Goal: Check status: Check status

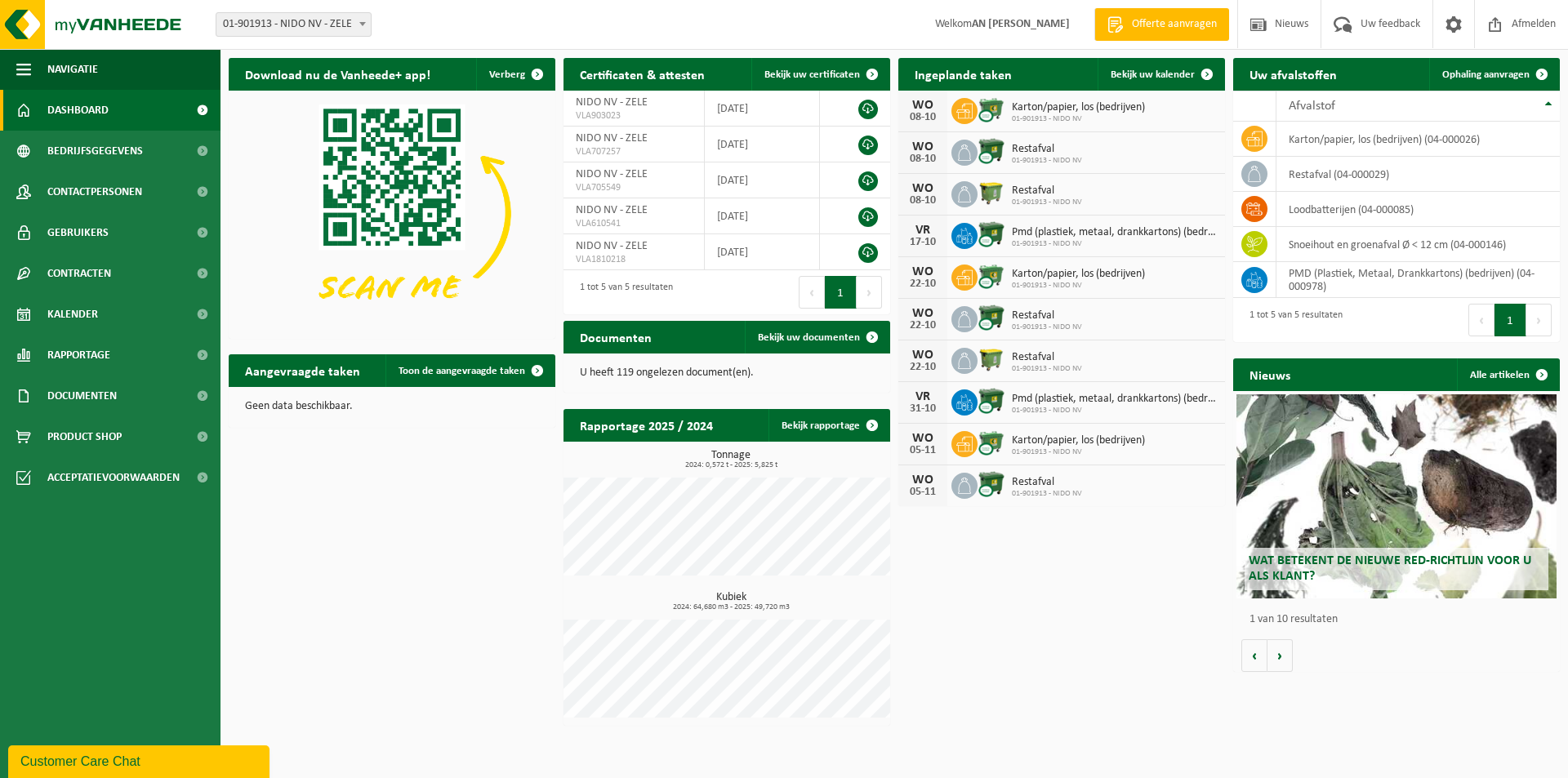
click at [964, 155] on icon at bounding box center [965, 153] width 16 height 16
click at [1007, 153] on div "Restafval 01-901913 - NIDO NV" at bounding box center [1043, 153] width 78 height 25
click at [1016, 153] on span "Restafval" at bounding box center [1047, 150] width 70 height 14
click at [1152, 69] on span "Bekijk uw kalender" at bounding box center [1152, 74] width 84 height 11
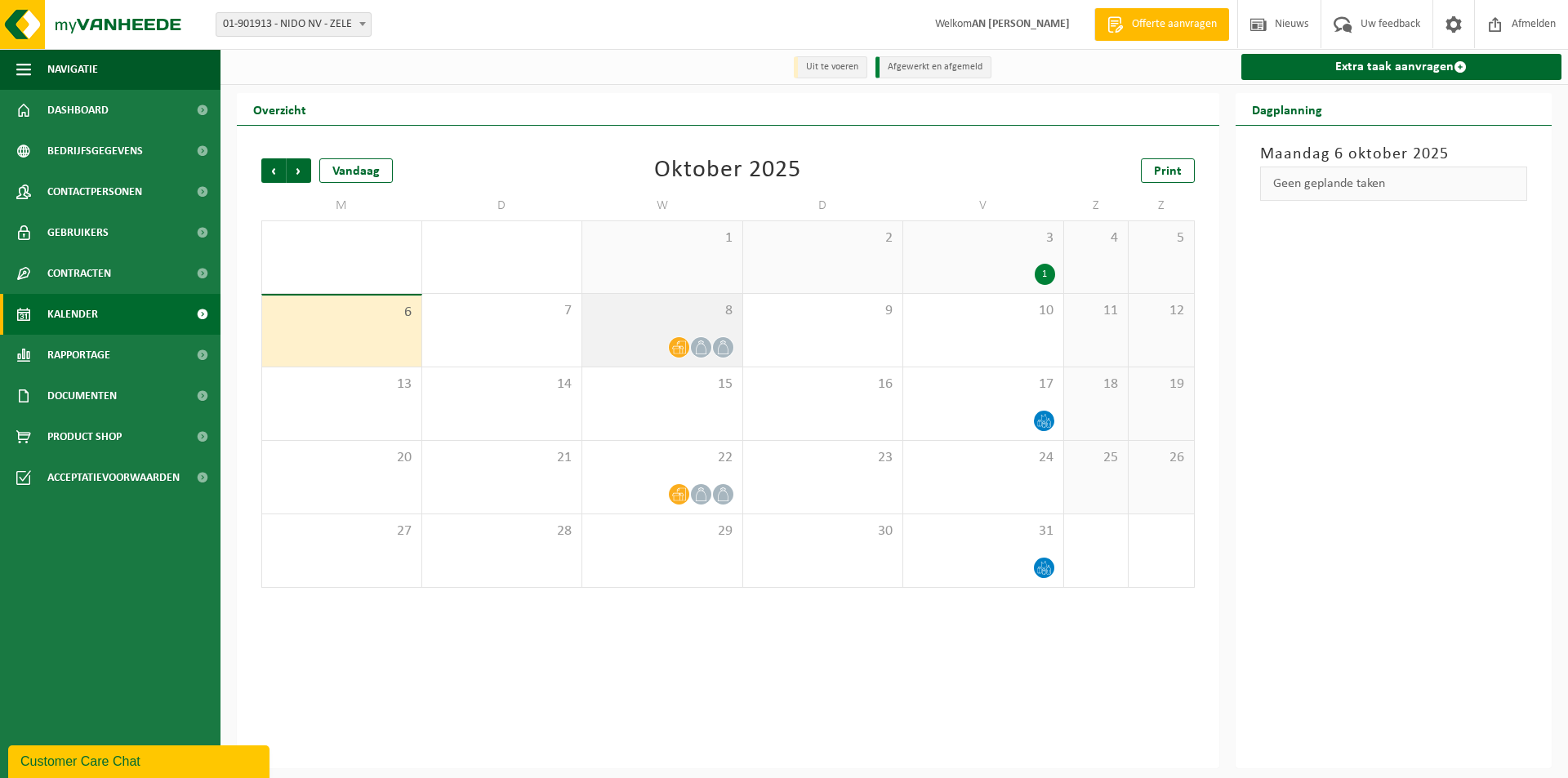
click at [718, 350] on icon at bounding box center [723, 347] width 14 height 14
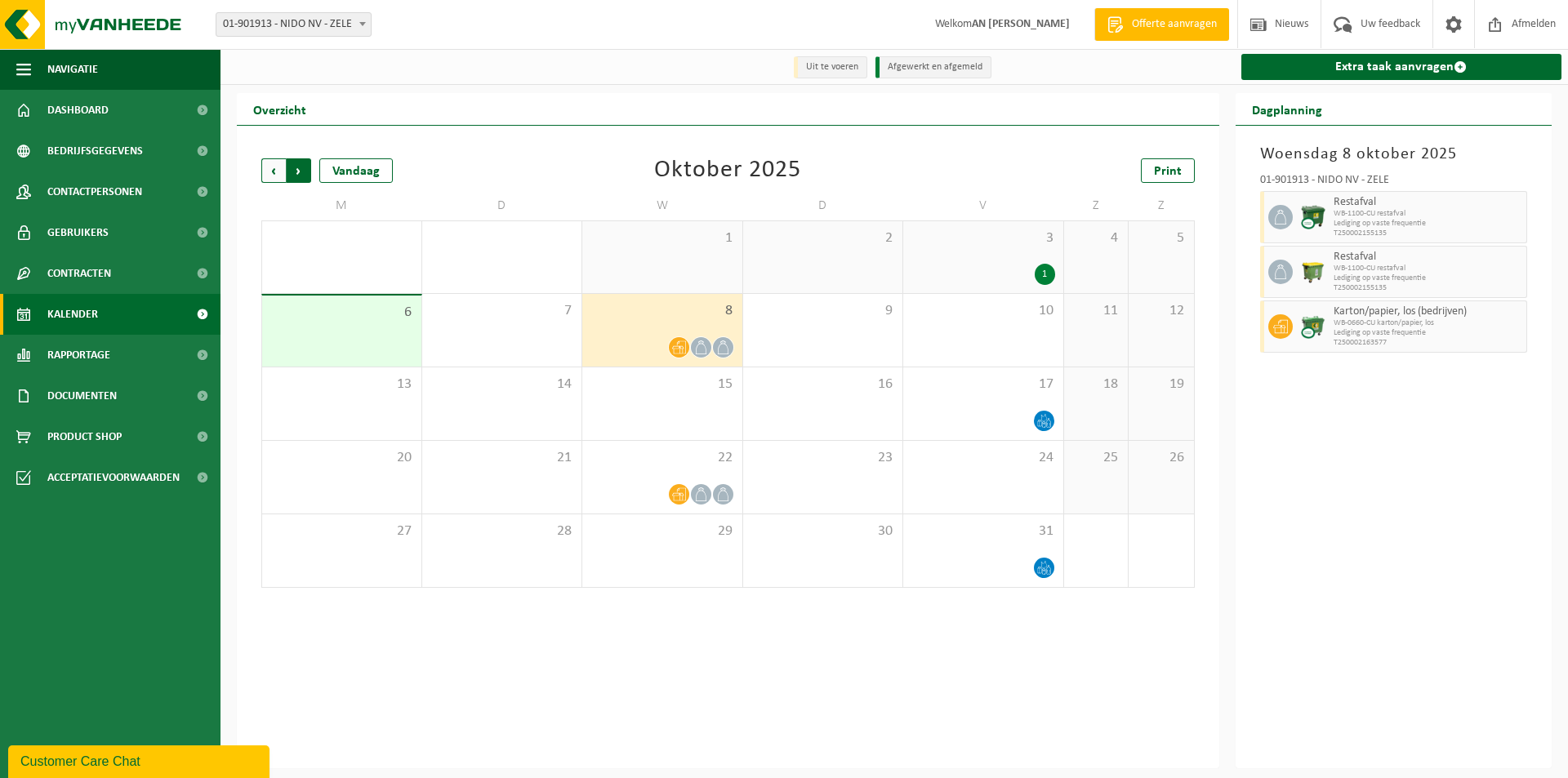
click at [273, 173] on span "Vorige" at bounding box center [273, 170] width 24 height 24
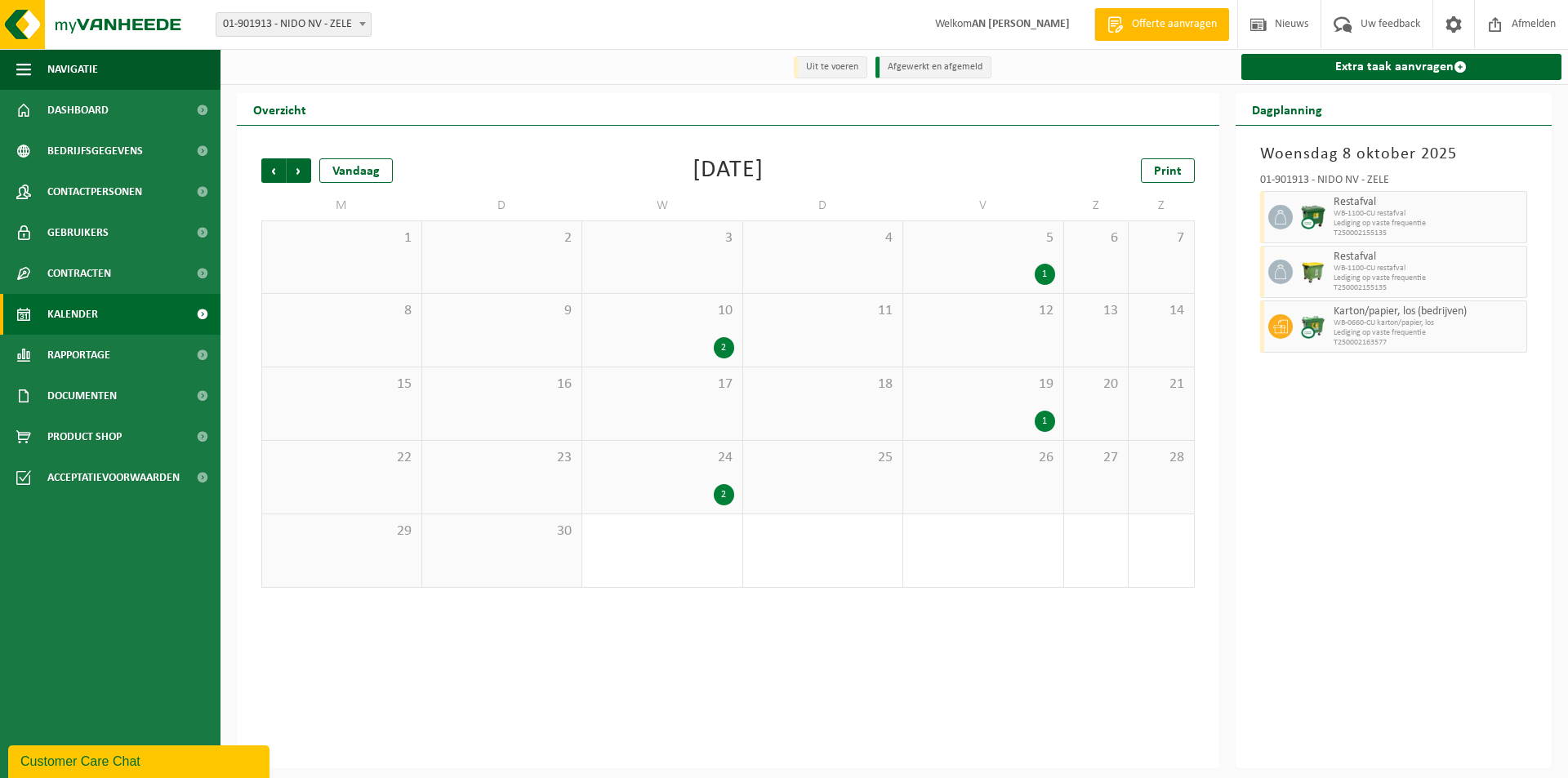
click at [273, 173] on span "Vorige" at bounding box center [273, 170] width 24 height 24
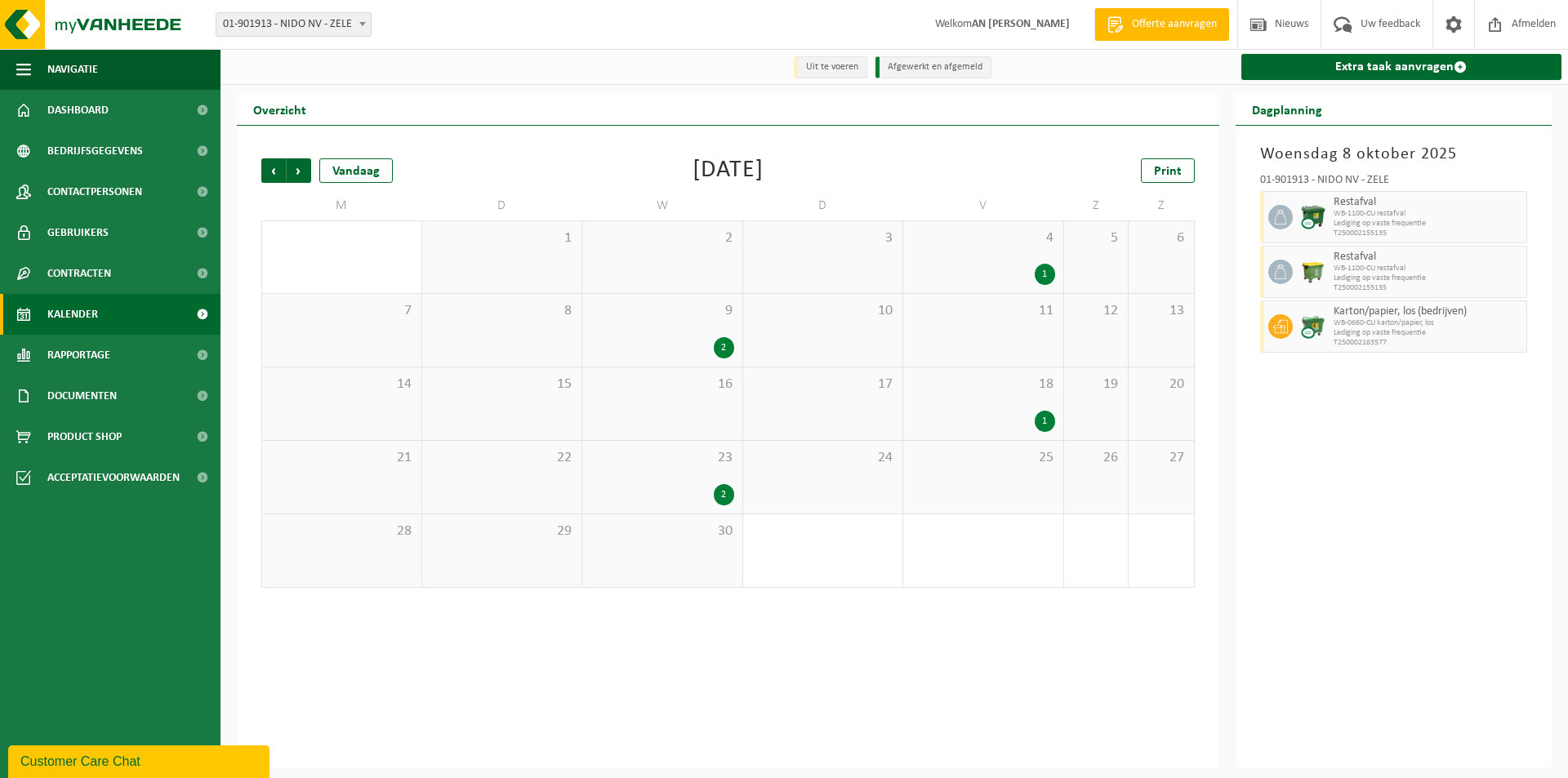
click at [273, 173] on span "Vorige" at bounding box center [273, 170] width 24 height 24
click at [718, 424] on div "2" at bounding box center [723, 421] width 20 height 21
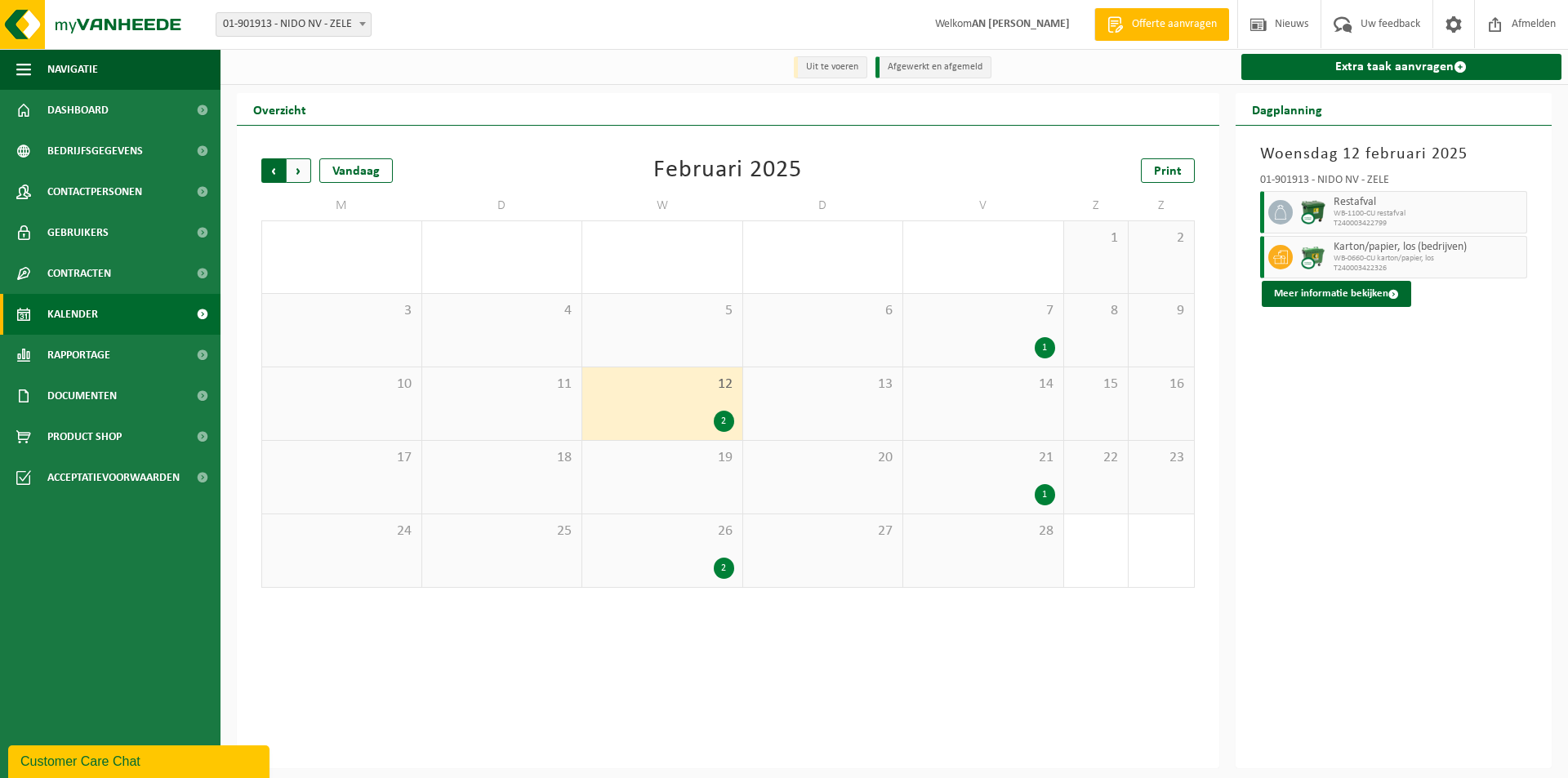
click at [306, 174] on span "Volgende" at bounding box center [298, 170] width 24 height 24
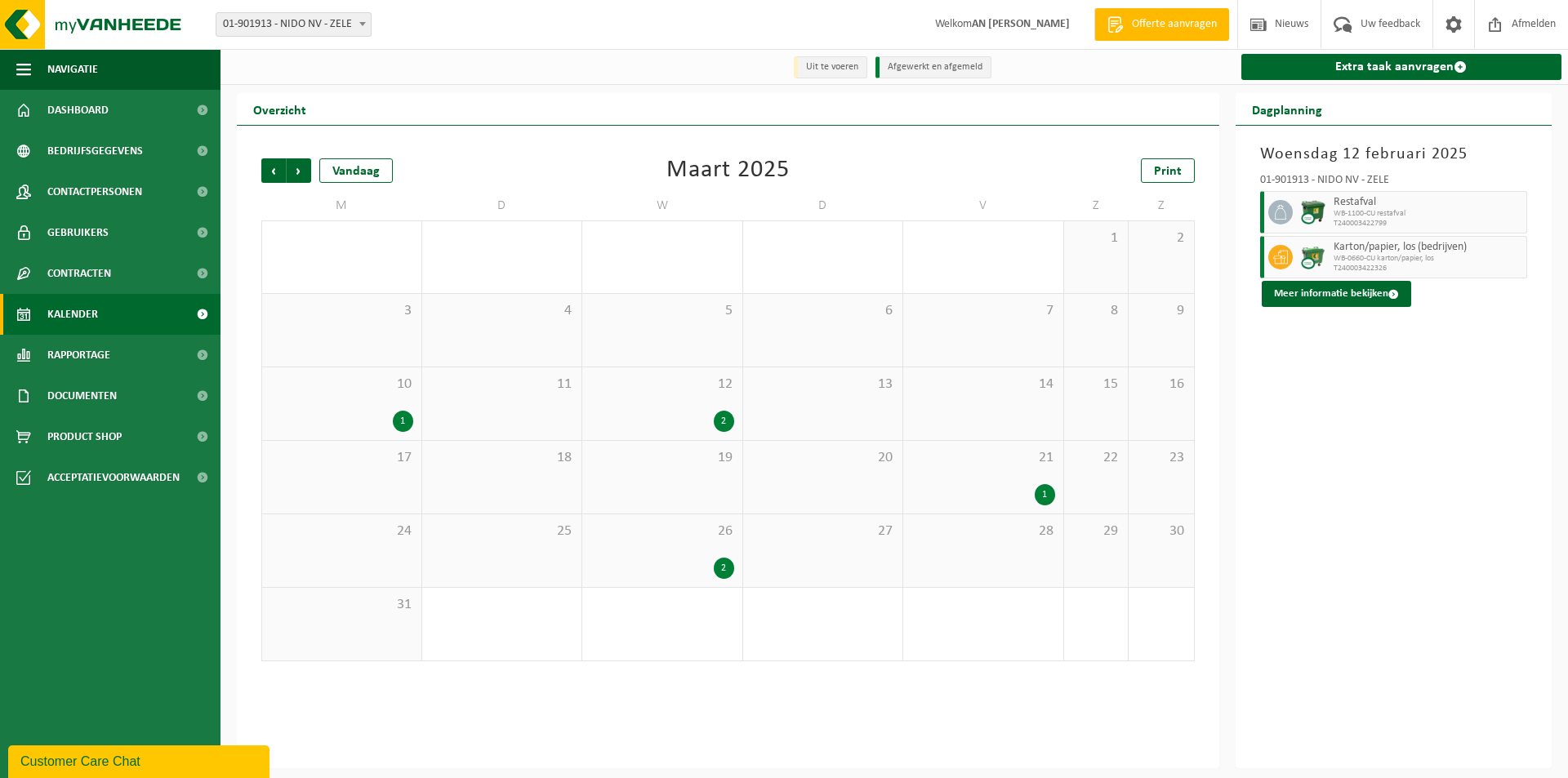
click at [306, 174] on span "Volgende" at bounding box center [298, 170] width 24 height 24
click at [718, 424] on div "2" at bounding box center [723, 421] width 20 height 21
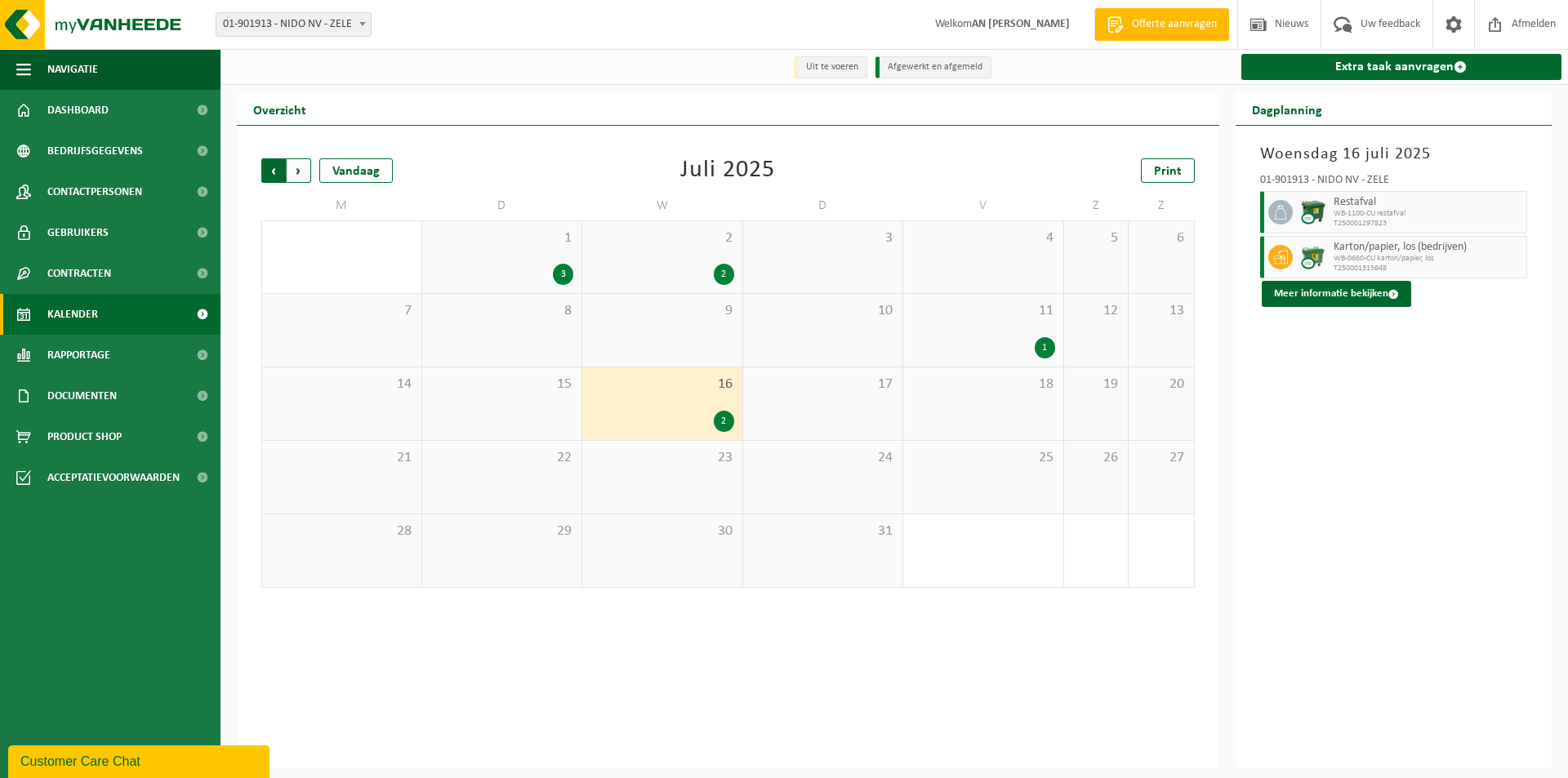
click at [295, 170] on span "Volgende" at bounding box center [298, 170] width 24 height 24
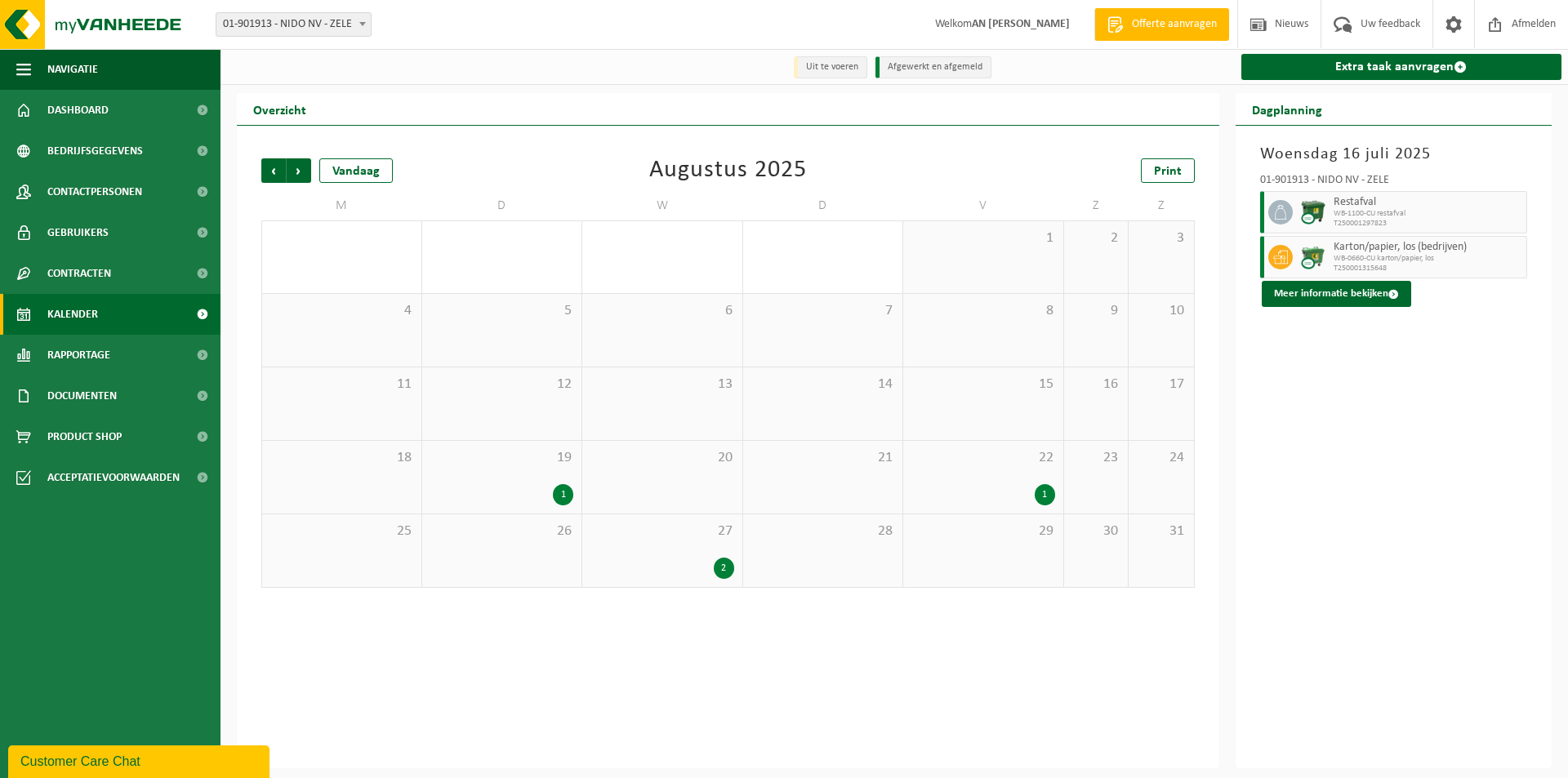
click at [295, 170] on span "Volgende" at bounding box center [298, 170] width 24 height 24
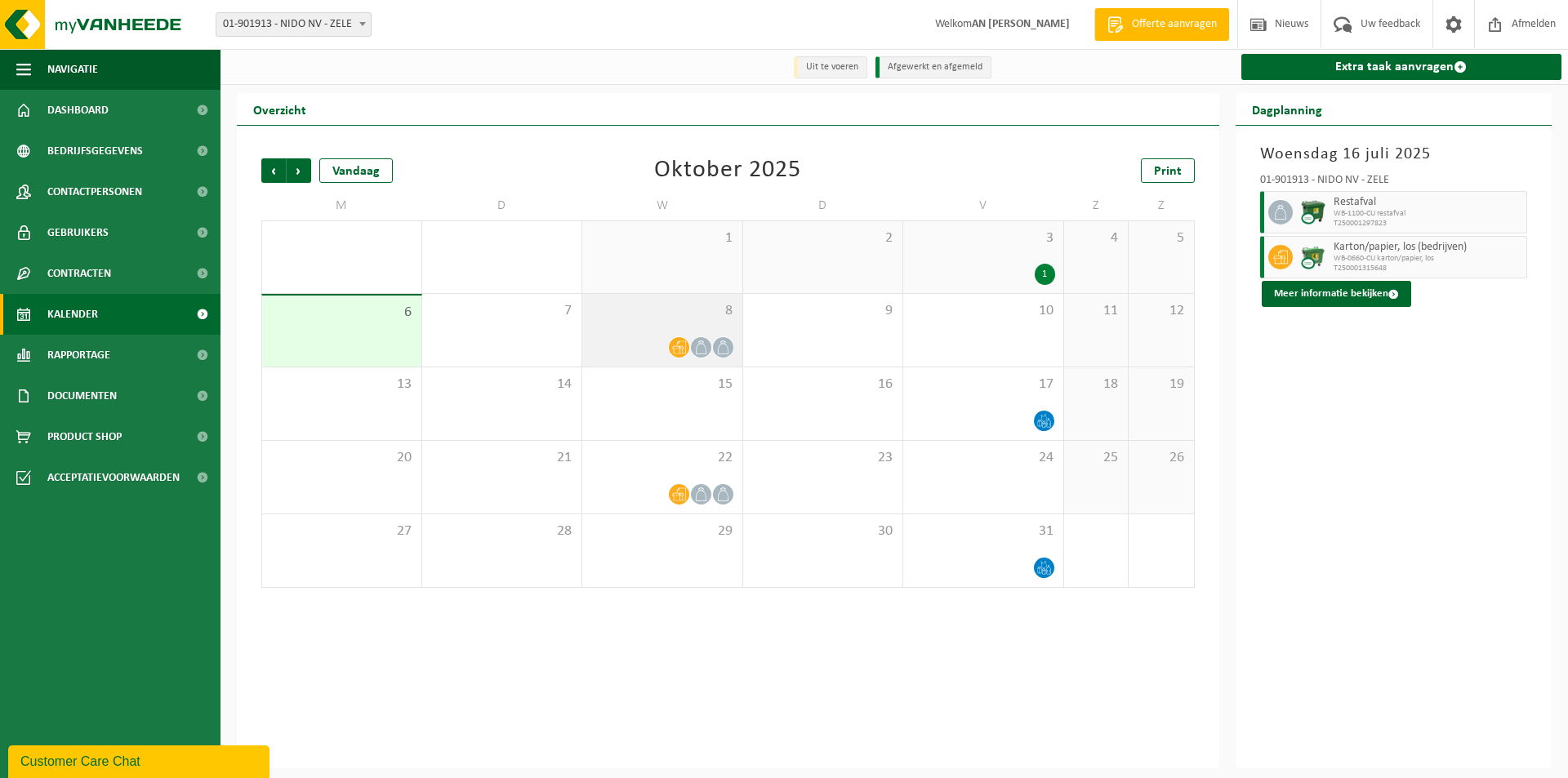
click at [711, 358] on div at bounding box center [662, 347] width 144 height 22
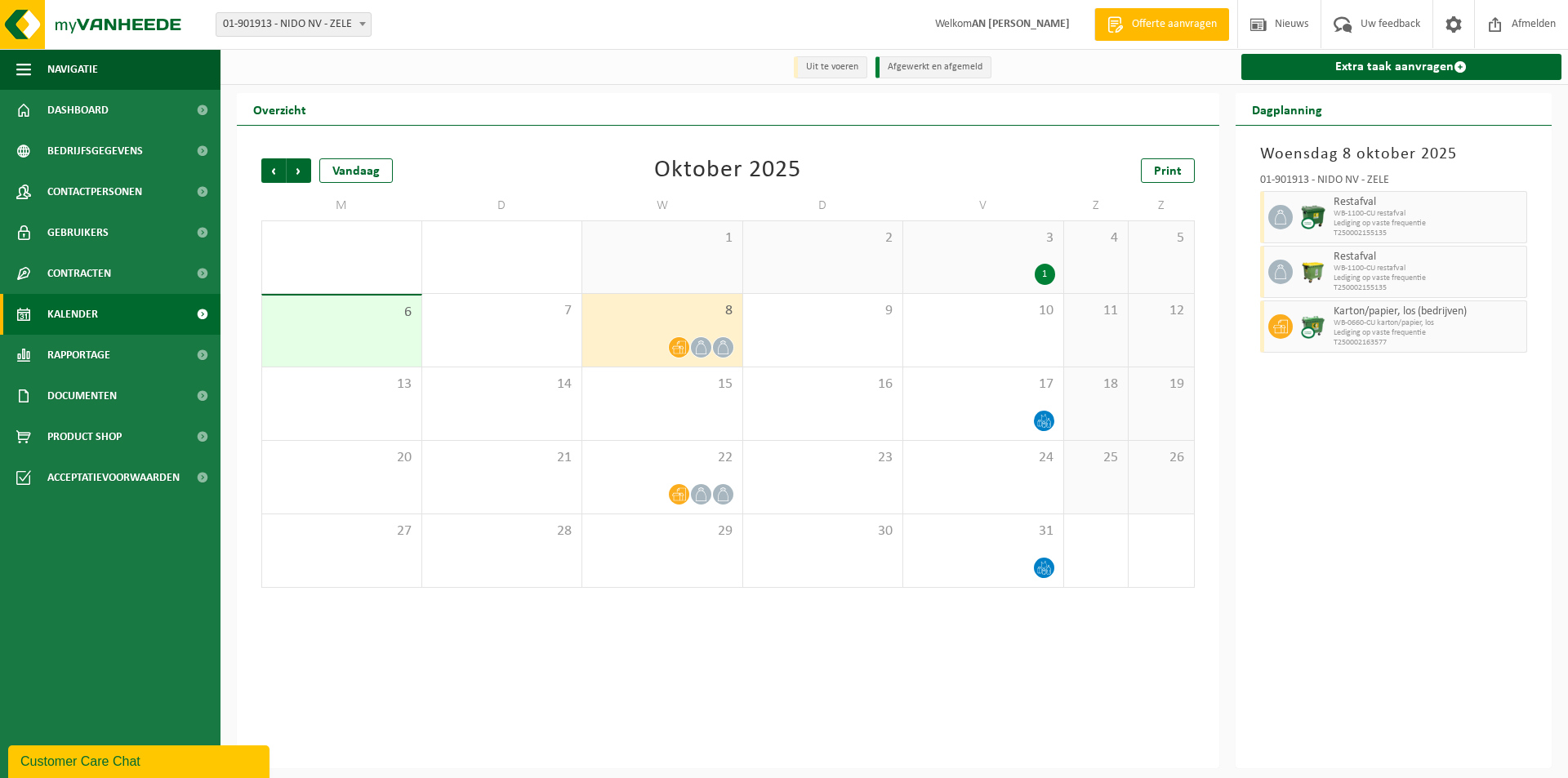
click at [1041, 278] on div "1" at bounding box center [1045, 274] width 20 height 21
